Goal: Transaction & Acquisition: Purchase product/service

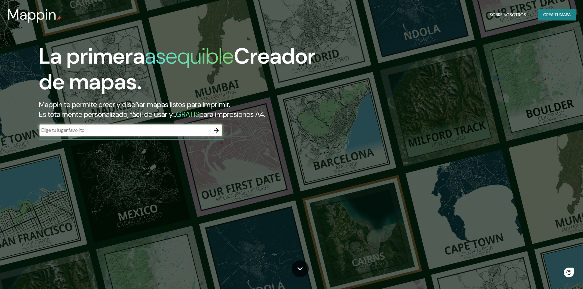
click at [215, 132] on icon "button" at bounding box center [216, 130] width 7 height 7
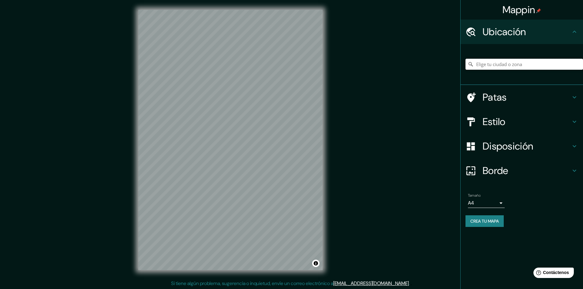
click at [480, 65] on input "Elige tu ciudad o zona" at bounding box center [523, 64] width 117 height 11
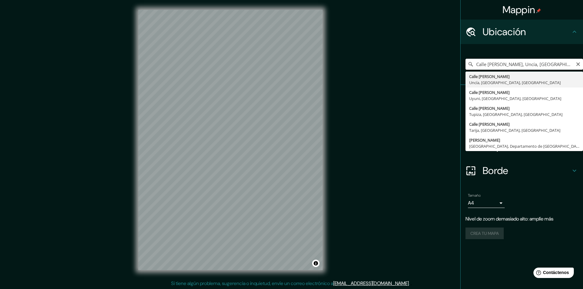
click at [484, 67] on input "Calle [PERSON_NAME], Uncía, [GEOGRAPHIC_DATA], [GEOGRAPHIC_DATA]" at bounding box center [523, 64] width 117 height 11
drag, startPoint x: 479, startPoint y: 64, endPoint x: 582, endPoint y: 60, distance: 103.8
click at [582, 60] on input "Calle [PERSON_NAME], Uncía, [GEOGRAPHIC_DATA], [GEOGRAPHIC_DATA]" at bounding box center [523, 64] width 117 height 11
type input "C"
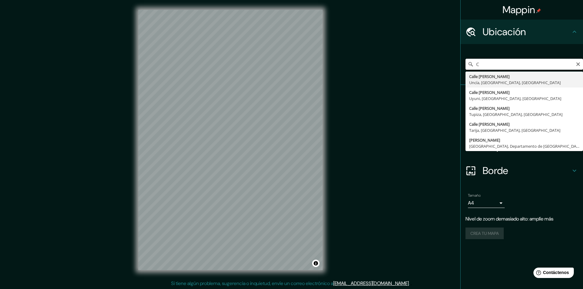
scroll to position [0, 0]
type input "[GEOGRAPHIC_DATA], [GEOGRAPHIC_DATA], [GEOGRAPHIC_DATA]"
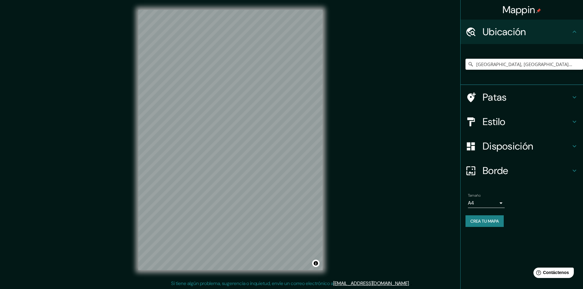
click at [490, 122] on font "Estilo" at bounding box center [494, 121] width 23 height 13
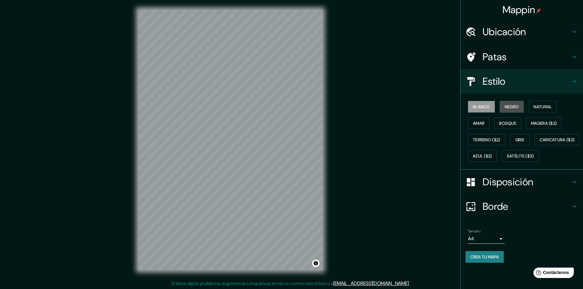
click at [510, 105] on font "Negro" at bounding box center [512, 107] width 14 height 6
click at [490, 106] on font "Blanco" at bounding box center [481, 107] width 17 height 6
click at [531, 106] on button "Natural" at bounding box center [542, 107] width 28 height 12
click at [482, 107] on font "Blanco" at bounding box center [481, 107] width 17 height 6
click at [481, 122] on font "Amar" at bounding box center [479, 124] width 12 height 6
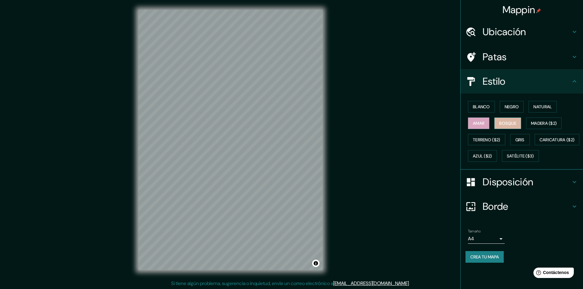
click at [508, 121] on font "Bosque" at bounding box center [507, 124] width 17 height 6
click at [536, 122] on font "Madera ($2)" at bounding box center [544, 124] width 26 height 6
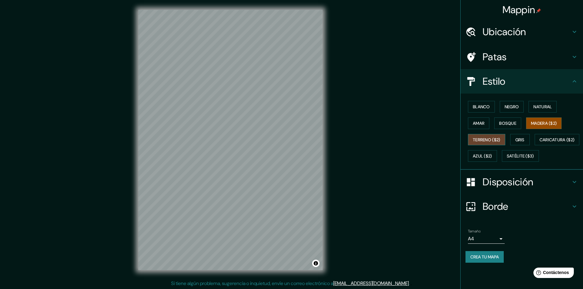
click at [488, 136] on font "Terreno ($2)" at bounding box center [487, 140] width 28 height 8
click at [521, 136] on font "Gris" at bounding box center [519, 140] width 9 height 8
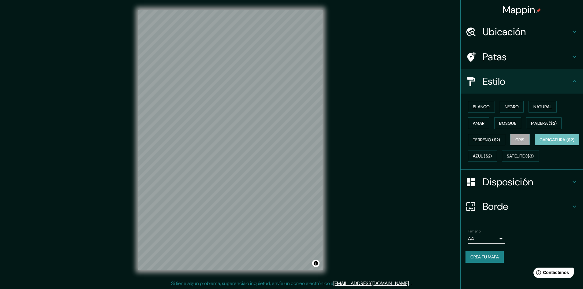
click at [535, 146] on button "Caricatura ($2)" at bounding box center [557, 140] width 45 height 12
click at [491, 107] on button "Blanco" at bounding box center [481, 107] width 27 height 12
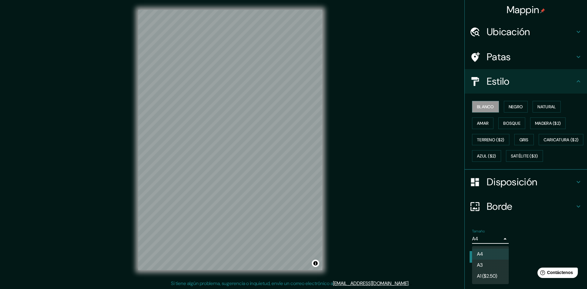
click at [501, 254] on body "Mappin Ubicación [GEOGRAPHIC_DATA], [GEOGRAPHIC_DATA], [GEOGRAPHIC_DATA] Patas …" at bounding box center [293, 144] width 587 height 289
click at [492, 263] on li "A3" at bounding box center [490, 265] width 37 height 11
type input "a4"
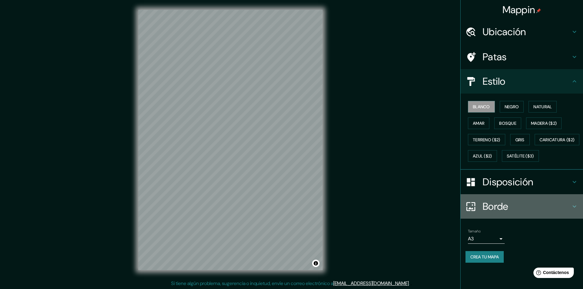
click at [575, 210] on icon at bounding box center [574, 206] width 7 height 7
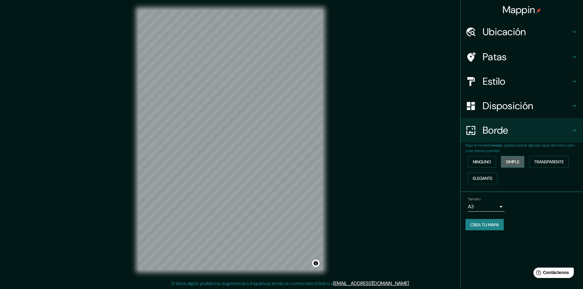
click at [513, 163] on font "Simple" at bounding box center [512, 162] width 13 height 6
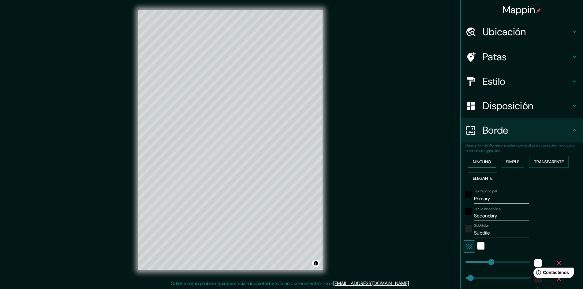
click at [490, 161] on button "Ninguno" at bounding box center [482, 162] width 28 height 12
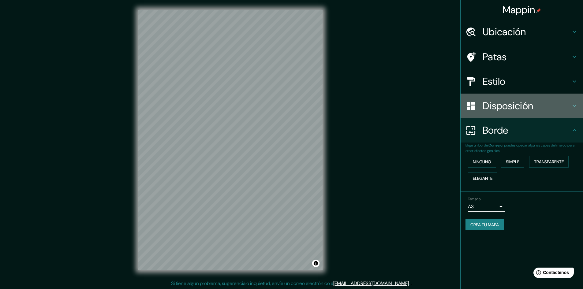
click at [551, 113] on div "Disposición" at bounding box center [521, 106] width 122 height 24
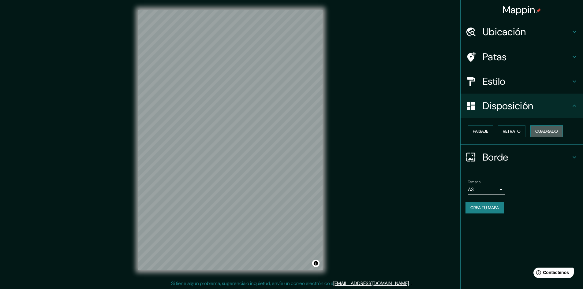
click at [544, 132] on font "Cuadrado" at bounding box center [546, 132] width 23 height 6
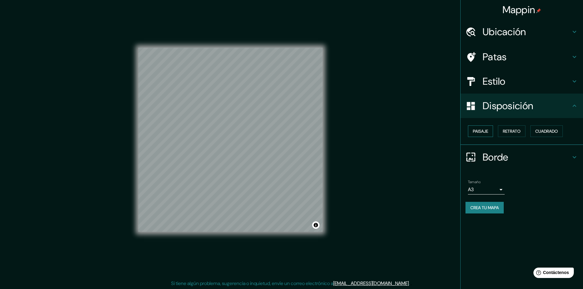
click at [485, 129] on font "Paisaje" at bounding box center [480, 132] width 15 height 6
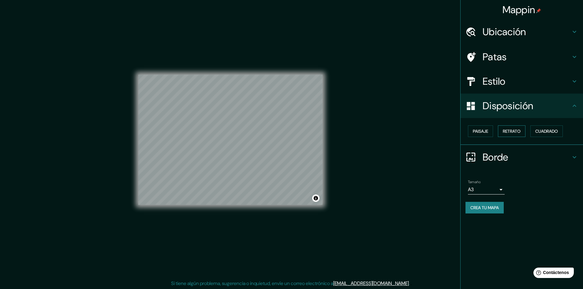
click at [509, 131] on font "Retrato" at bounding box center [512, 132] width 18 height 6
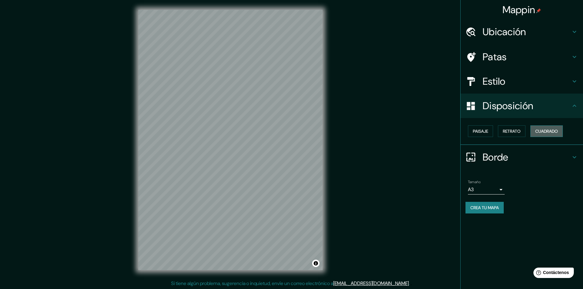
click at [538, 132] on font "Cuadrado" at bounding box center [546, 132] width 23 height 6
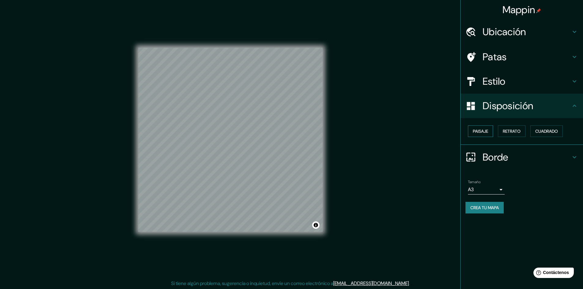
click at [486, 132] on font "Paisaje" at bounding box center [480, 132] width 15 height 6
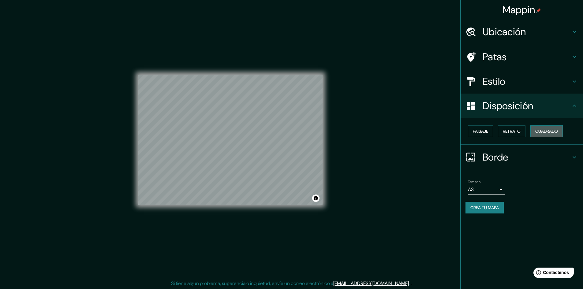
click at [535, 132] on button "Cuadrado" at bounding box center [546, 131] width 32 height 12
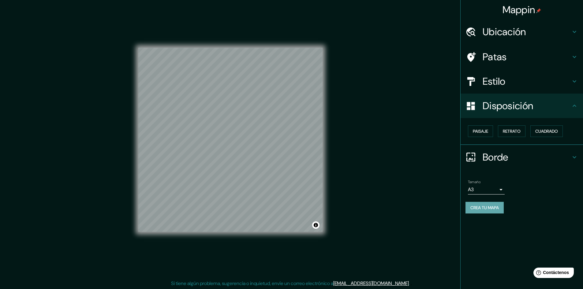
click at [489, 210] on font "Crea tu mapa" at bounding box center [484, 208] width 28 height 6
click at [475, 206] on font "Crea tu mapa" at bounding box center [484, 208] width 28 height 6
drag, startPoint x: 325, startPoint y: 191, endPoint x: 360, endPoint y: 165, distance: 44.4
click at [360, 165] on div "Mappin Ubicación [GEOGRAPHIC_DATA], [GEOGRAPHIC_DATA], [GEOGRAPHIC_DATA] Patas …" at bounding box center [291, 145] width 583 height 290
click at [413, 221] on div "Mappin Ubicación [GEOGRAPHIC_DATA], [GEOGRAPHIC_DATA], [GEOGRAPHIC_DATA] Patas …" at bounding box center [291, 145] width 583 height 290
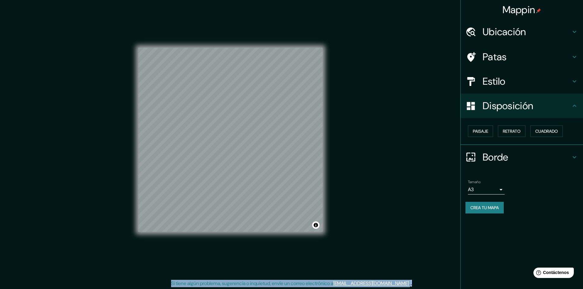
drag, startPoint x: 414, startPoint y: 222, endPoint x: 413, endPoint y: 197, distance: 25.1
click at [413, 197] on div "Mappin Ubicación [GEOGRAPHIC_DATA], [GEOGRAPHIC_DATA], [GEOGRAPHIC_DATA] Patas …" at bounding box center [291, 145] width 583 height 290
click at [434, 242] on div "Mappin Ubicación [GEOGRAPHIC_DATA], [GEOGRAPHIC_DATA], [GEOGRAPHIC_DATA] Patas …" at bounding box center [291, 145] width 583 height 290
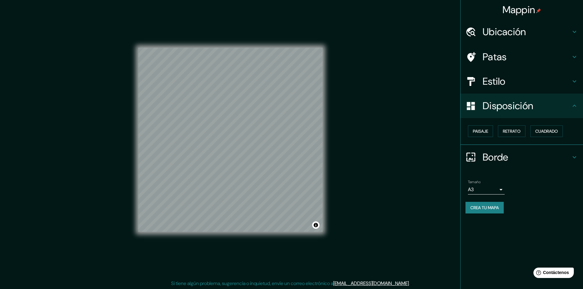
click at [514, 99] on font "Disposición" at bounding box center [508, 105] width 50 height 13
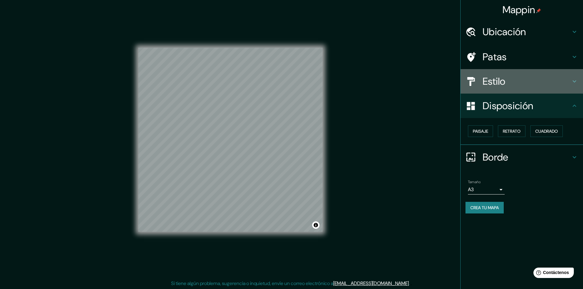
click at [518, 88] on div "Estilo" at bounding box center [521, 81] width 122 height 24
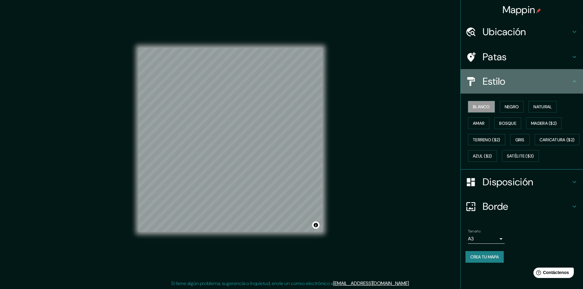
click at [518, 88] on div "Estilo" at bounding box center [521, 81] width 122 height 24
click at [575, 79] on icon at bounding box center [574, 81] width 7 height 7
click at [491, 86] on font "Estilo" at bounding box center [494, 81] width 23 height 13
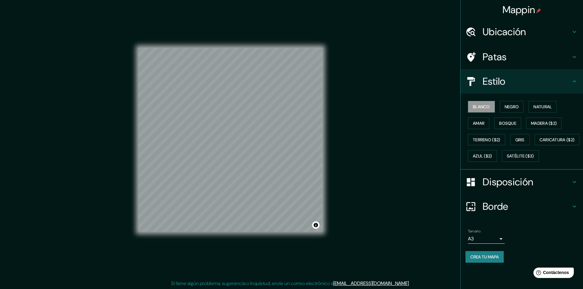
scroll to position [1, 0]
click at [573, 210] on icon at bounding box center [574, 206] width 7 height 7
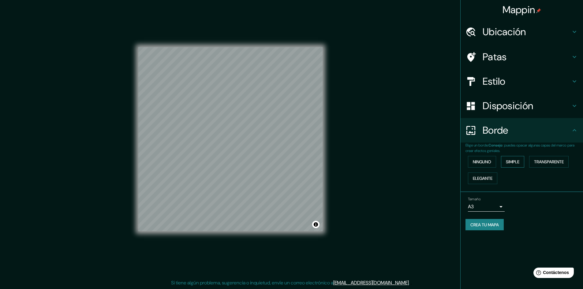
click at [519, 161] on font "Simple" at bounding box center [512, 162] width 13 height 6
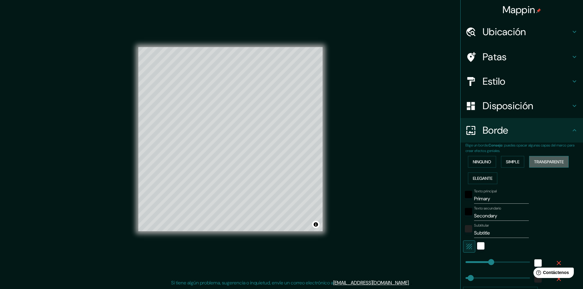
click at [543, 163] on font "Transparente" at bounding box center [549, 162] width 30 height 6
click at [493, 181] on button "Elegante" at bounding box center [482, 179] width 29 height 12
click at [483, 164] on font "Ninguno" at bounding box center [482, 162] width 18 height 6
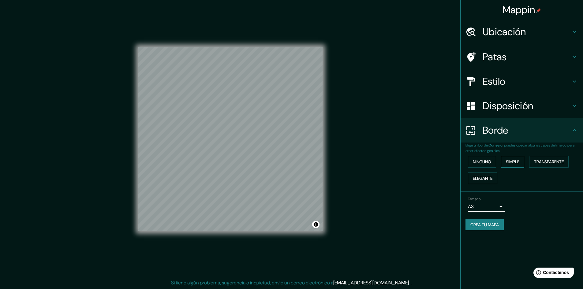
click at [507, 165] on font "Simple" at bounding box center [512, 162] width 13 height 8
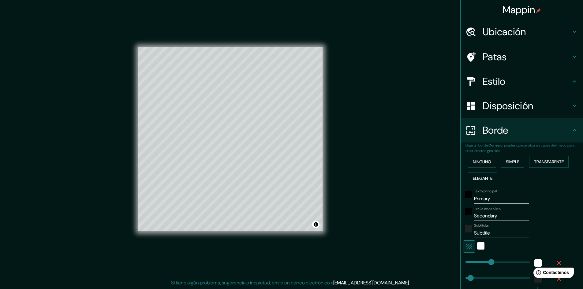
scroll to position [61, 0]
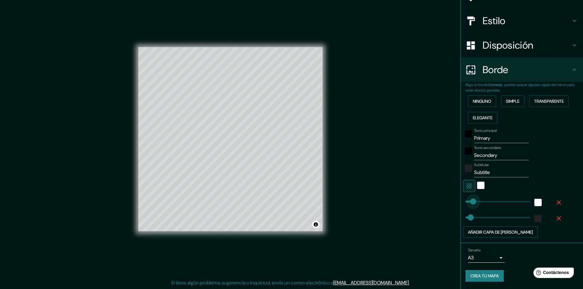
type input "51"
drag, startPoint x: 490, startPoint y: 202, endPoint x: 466, endPoint y: 204, distance: 23.7
type input "48"
type input "0"
drag, startPoint x: 466, startPoint y: 204, endPoint x: 445, endPoint y: 204, distance: 21.4
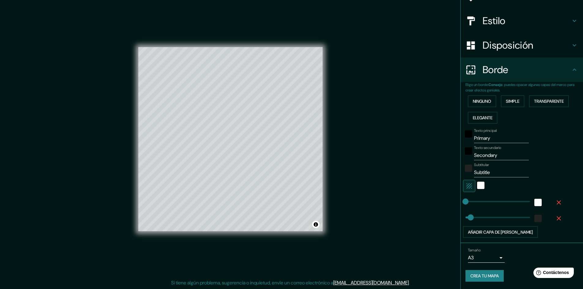
type input "48"
click at [486, 106] on button "Ninguno" at bounding box center [482, 101] width 28 height 12
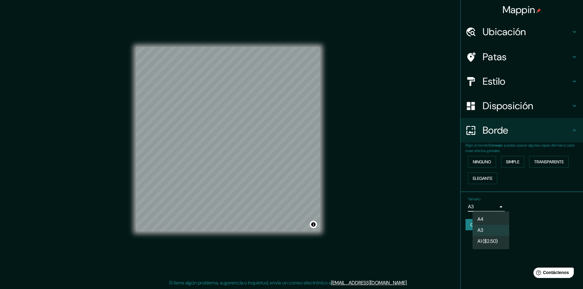
click at [502, 208] on body "Mappin Ubicación [GEOGRAPHIC_DATA], [GEOGRAPHIC_DATA], [GEOGRAPHIC_DATA] Patas …" at bounding box center [291, 143] width 583 height 289
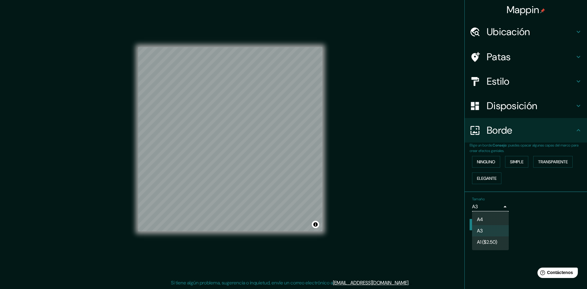
click at [486, 222] on li "A4" at bounding box center [490, 219] width 37 height 11
type input "single"
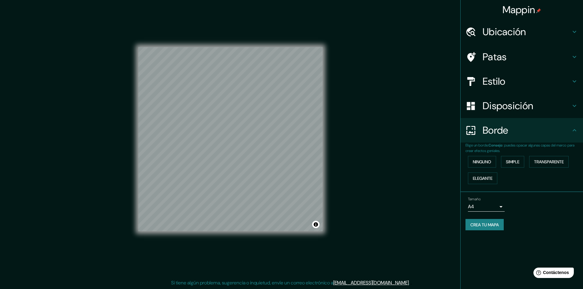
click at [506, 219] on div "Crea tu mapa" at bounding box center [521, 225] width 113 height 12
click at [494, 225] on font "Crea tu mapa" at bounding box center [484, 225] width 28 height 6
drag, startPoint x: 500, startPoint y: 74, endPoint x: 479, endPoint y: 45, distance: 34.9
click at [390, 68] on div "Mappin Ubicación [GEOGRAPHIC_DATA], [GEOGRAPHIC_DATA], [GEOGRAPHIC_DATA] Patas …" at bounding box center [291, 144] width 583 height 290
click at [418, 56] on div "Mappin Ubicación [GEOGRAPHIC_DATA], [GEOGRAPHIC_DATA], [GEOGRAPHIC_DATA] Patas …" at bounding box center [291, 144] width 583 height 290
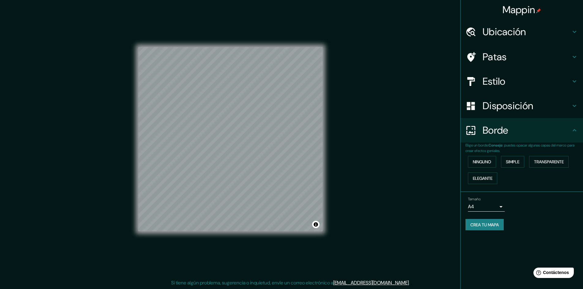
click at [411, 103] on div "Mappin Ubicación [GEOGRAPHIC_DATA], [GEOGRAPHIC_DATA], [GEOGRAPHIC_DATA] Patas …" at bounding box center [291, 144] width 583 height 290
